Goal: Transaction & Acquisition: Subscribe to service/newsletter

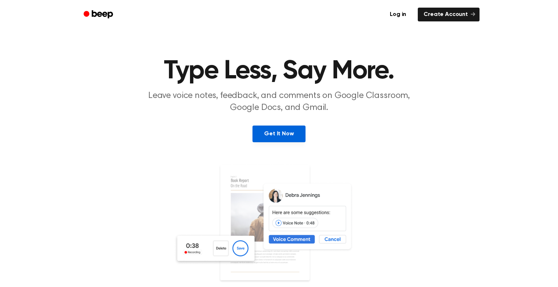
click at [281, 138] on link "Get It Now" at bounding box center [278, 134] width 53 height 17
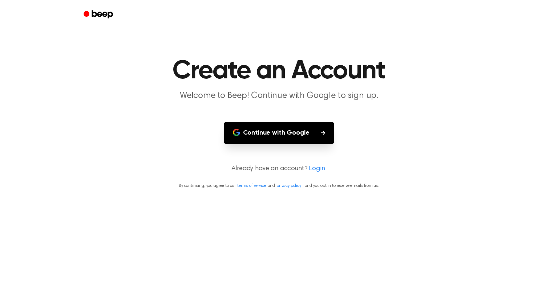
click at [281, 137] on button "Continue with Google" at bounding box center [279, 132] width 110 height 21
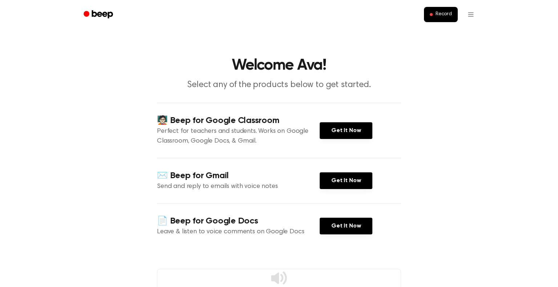
click at [140, 84] on main "Welcome Ava! Select any of the products below to get started. 🧑🏻‍🏫 Beep for Goo…" at bounding box center [279, 199] width 558 height 399
click at [338, 233] on link "Get It Now" at bounding box center [345, 226] width 53 height 17
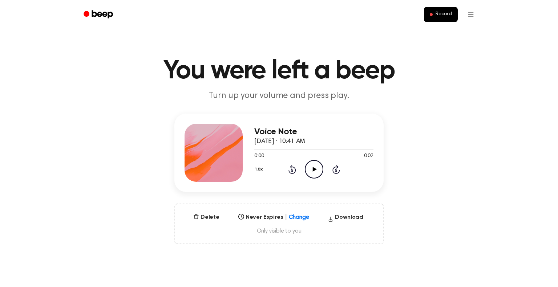
click at [314, 167] on icon "Play Audio" at bounding box center [314, 169] width 19 height 19
click at [316, 171] on icon "Pause Audio" at bounding box center [314, 169] width 19 height 19
